Goal: Transaction & Acquisition: Purchase product/service

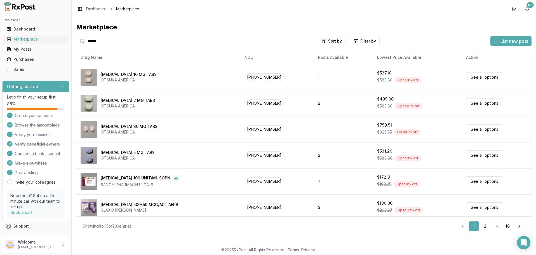
click at [25, 40] on div "Marketplace" at bounding box center [36, 39] width 58 height 6
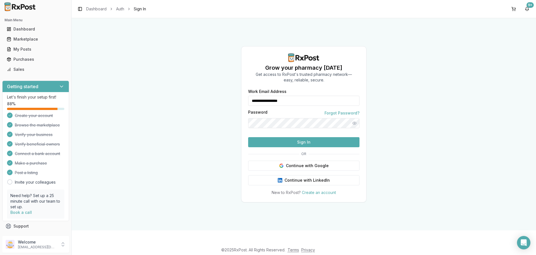
click at [306, 147] on button "Sign In" at bounding box center [303, 142] width 111 height 10
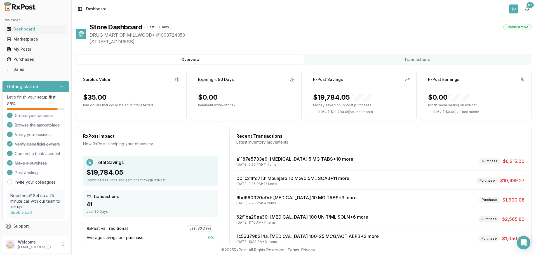
click at [514, 9] on button at bounding box center [513, 8] width 9 height 9
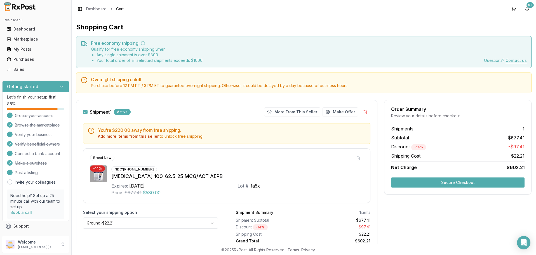
scroll to position [23, 0]
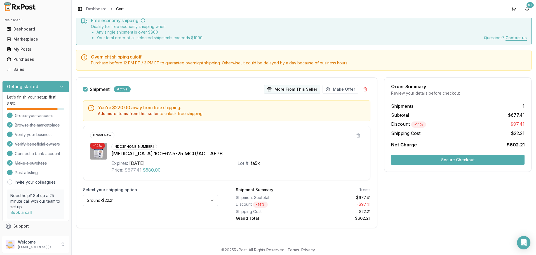
click at [296, 89] on button "More From This Seller" at bounding box center [292, 89] width 56 height 9
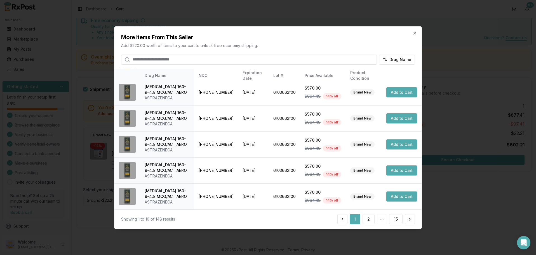
scroll to position [134, 0]
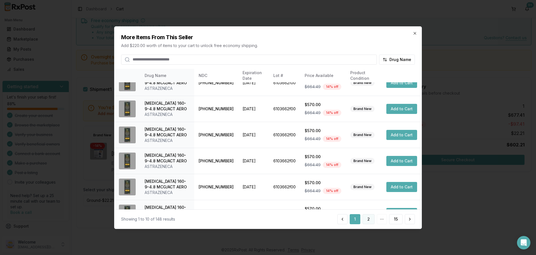
click at [368, 219] on button "2" at bounding box center [369, 219] width 12 height 10
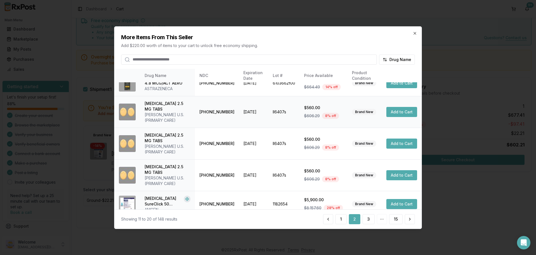
scroll to position [100, 0]
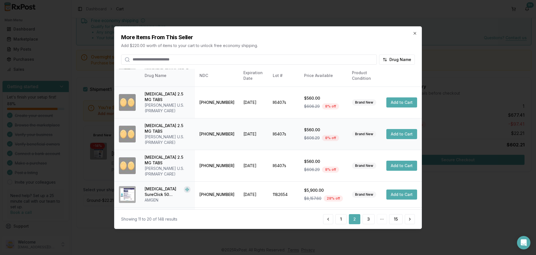
click at [398, 129] on button "Add to Cart" at bounding box center [402, 134] width 31 height 10
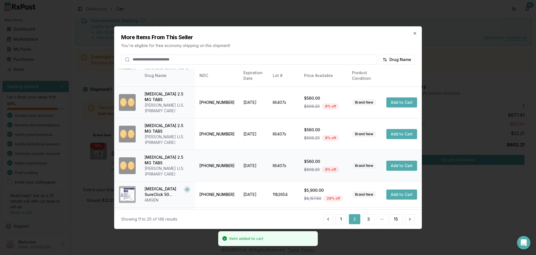
click at [399, 161] on button "Add to Cart" at bounding box center [402, 166] width 31 height 10
click at [399, 99] on button "Add to Cart" at bounding box center [402, 102] width 31 height 10
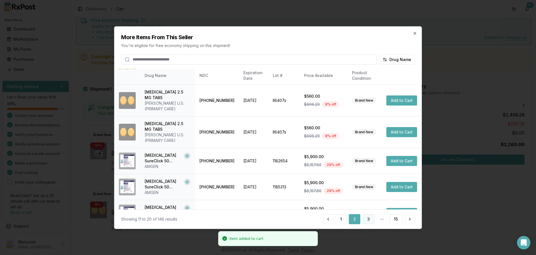
click at [370, 220] on button "3" at bounding box center [369, 219] width 12 height 10
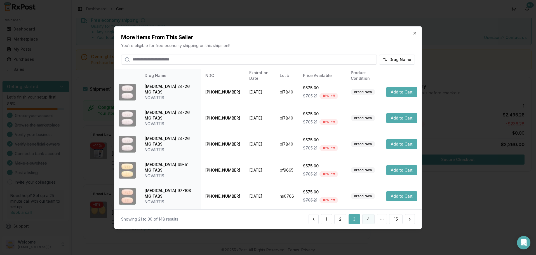
click at [369, 218] on button "4" at bounding box center [368, 219] width 12 height 10
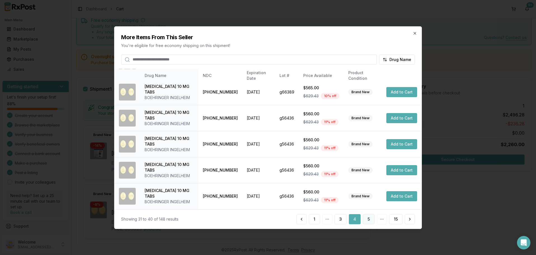
click at [367, 216] on button "5" at bounding box center [369, 219] width 12 height 10
click at [370, 218] on button "6" at bounding box center [369, 219] width 12 height 10
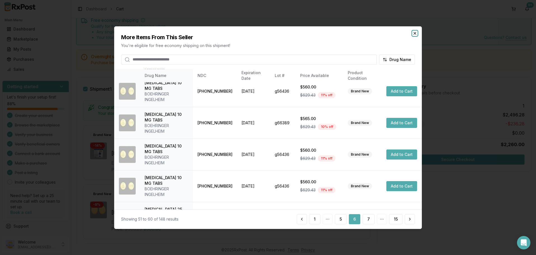
click at [416, 32] on icon "button" at bounding box center [415, 33] width 4 height 4
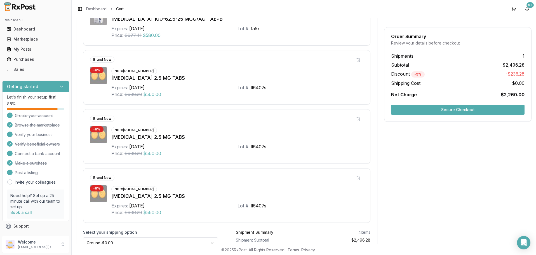
scroll to position [200, 0]
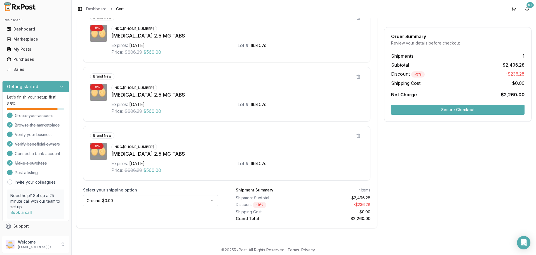
click at [463, 109] on button "Secure Checkout" at bounding box center [458, 110] width 134 height 10
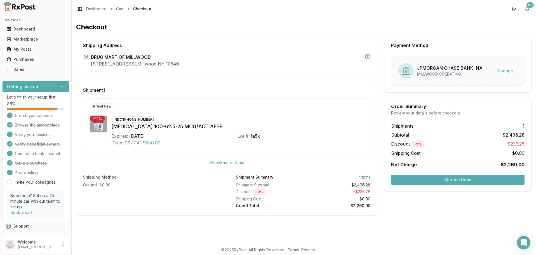
click at [448, 180] on button "Confirm Order" at bounding box center [458, 180] width 134 height 10
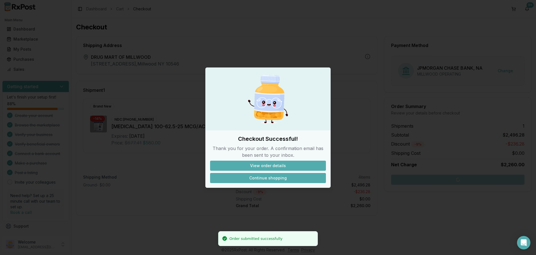
click at [268, 179] on button "Continue shopping" at bounding box center [268, 178] width 116 height 10
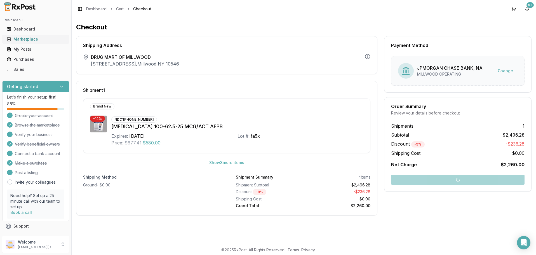
click at [26, 40] on div "Marketplace" at bounding box center [36, 39] width 58 height 6
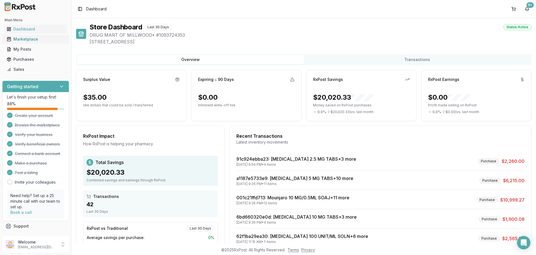
click at [29, 40] on div "Marketplace" at bounding box center [36, 39] width 58 height 6
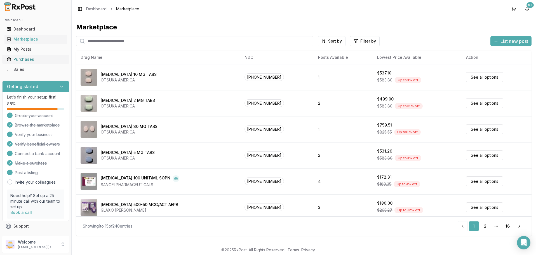
click at [26, 58] on div "Purchases" at bounding box center [36, 60] width 58 height 6
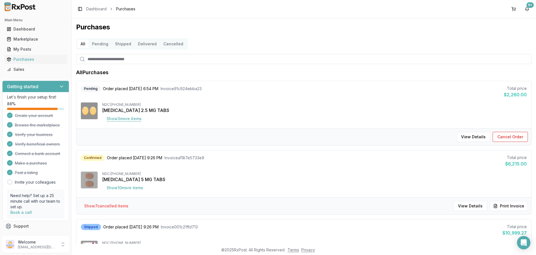
click at [124, 118] on button "Show 3 more item s" at bounding box center [124, 119] width 44 height 10
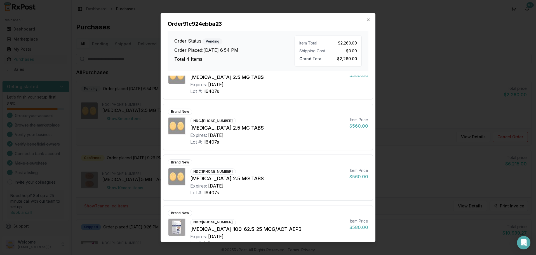
scroll to position [36, 0]
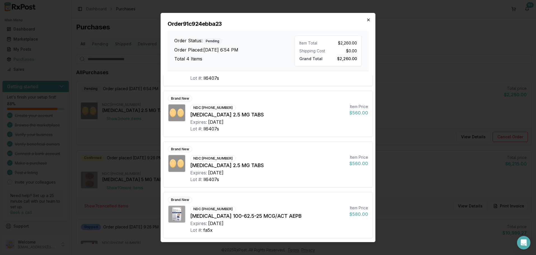
click at [368, 19] on icon "button" at bounding box center [368, 20] width 4 height 4
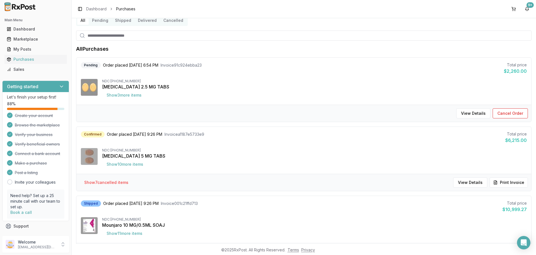
scroll to position [34, 0]
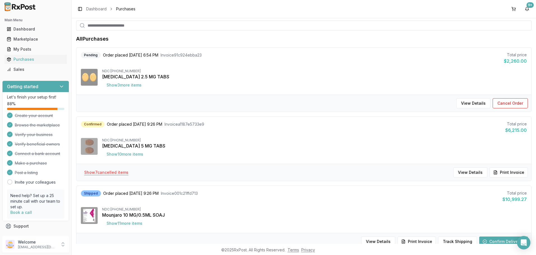
click at [109, 171] on button "Show 7 cancelled item s" at bounding box center [106, 172] width 53 height 10
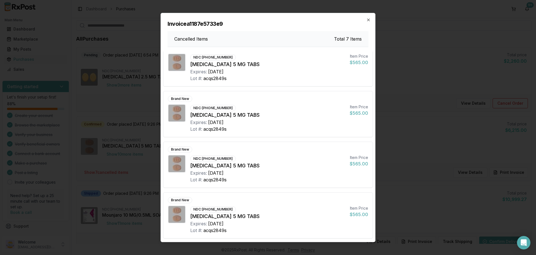
scroll to position [0, 0]
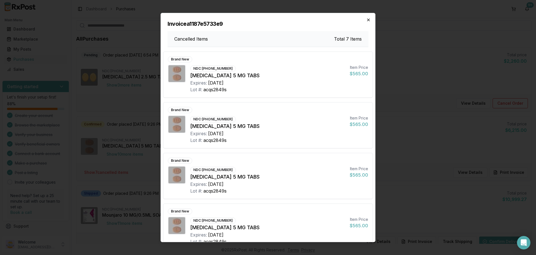
click at [370, 21] on icon "button" at bounding box center [368, 20] width 4 height 4
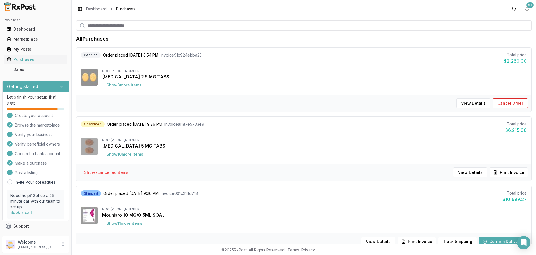
click at [122, 153] on button "Show 10 more item s" at bounding box center [125, 154] width 46 height 10
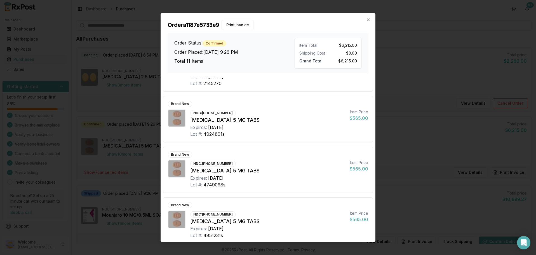
scroll to position [392, 0]
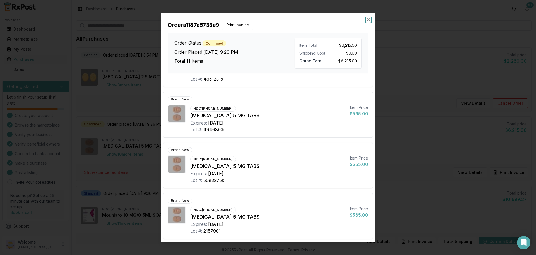
click at [368, 19] on icon "button" at bounding box center [368, 20] width 4 height 4
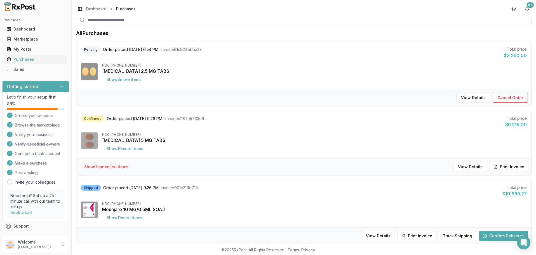
scroll to position [0, 0]
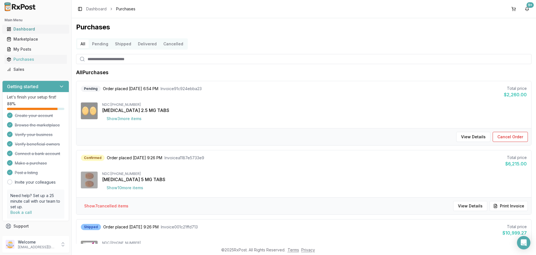
click at [22, 28] on div "Dashboard" at bounding box center [36, 29] width 58 height 6
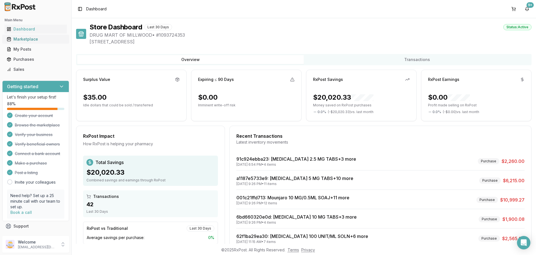
click at [27, 40] on div "Marketplace" at bounding box center [36, 39] width 58 height 6
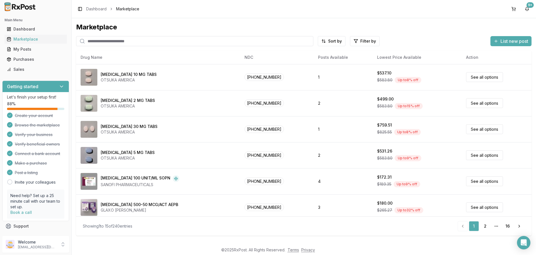
click at [140, 41] on input "search" at bounding box center [194, 41] width 237 height 10
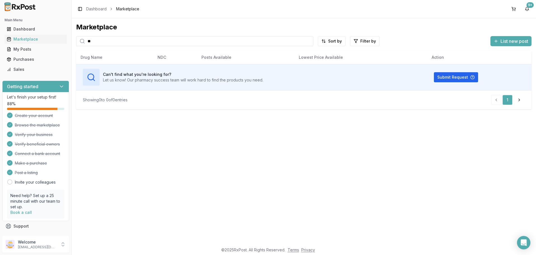
type input "*"
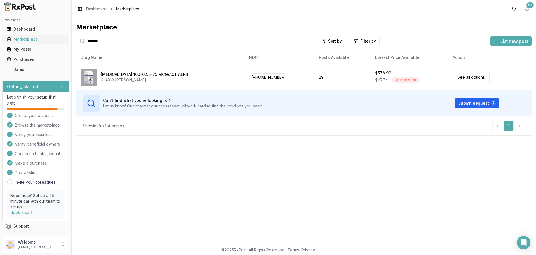
click at [27, 39] on div "Marketplace" at bounding box center [36, 39] width 58 height 6
drag, startPoint x: 133, startPoint y: 39, endPoint x: 4, endPoint y: 34, distance: 129.4
click at [76, 36] on input "*******" at bounding box center [194, 41] width 237 height 10
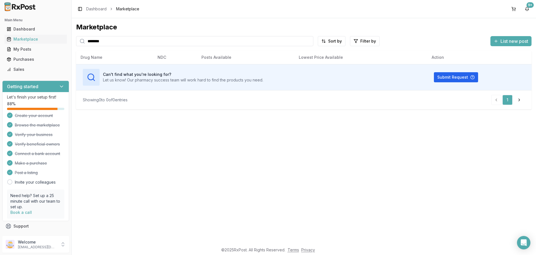
drag, startPoint x: 121, startPoint y: 40, endPoint x: -1, endPoint y: 19, distance: 123.2
click at [76, 36] on input "********" at bounding box center [194, 41] width 237 height 10
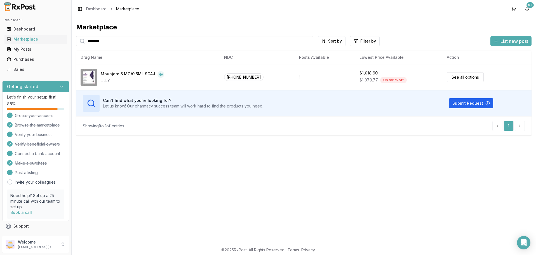
click at [76, 36] on input "********" at bounding box center [194, 41] width 237 height 10
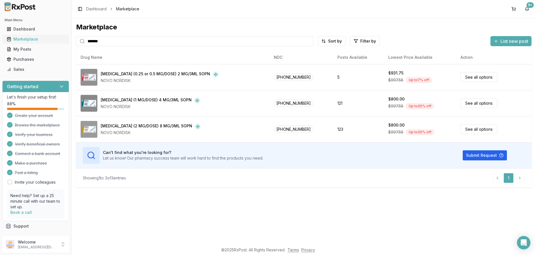
click at [24, 39] on div "Marketplace" at bounding box center [36, 39] width 58 height 6
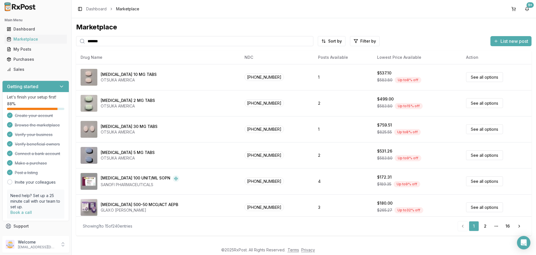
click at [101, 42] on input "*******" at bounding box center [194, 41] width 237 height 10
paste input "****"
type input "**********"
